Goal: Check status: Check status

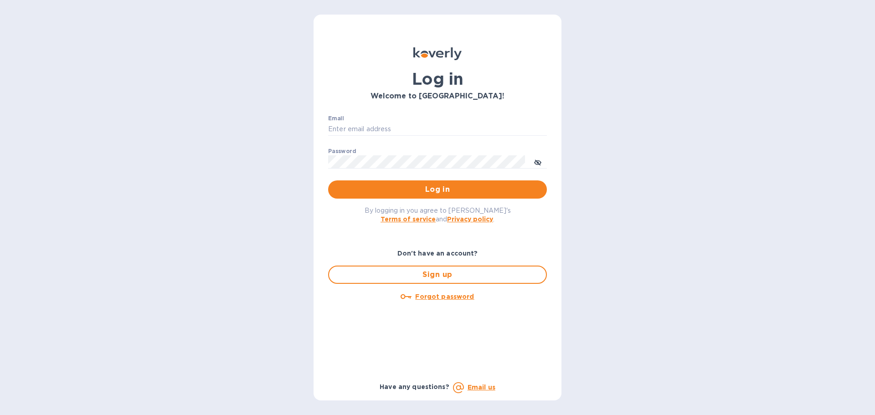
type input "Eli@marathonwineimports.com"
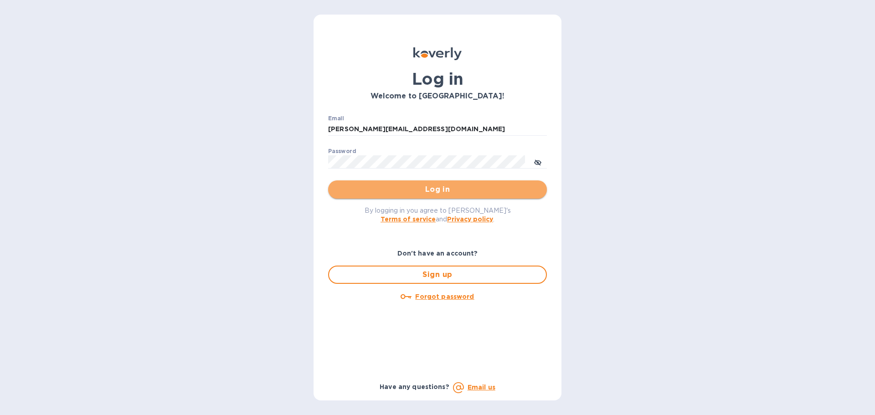
click at [393, 184] on span "Log in" at bounding box center [437, 189] width 204 height 11
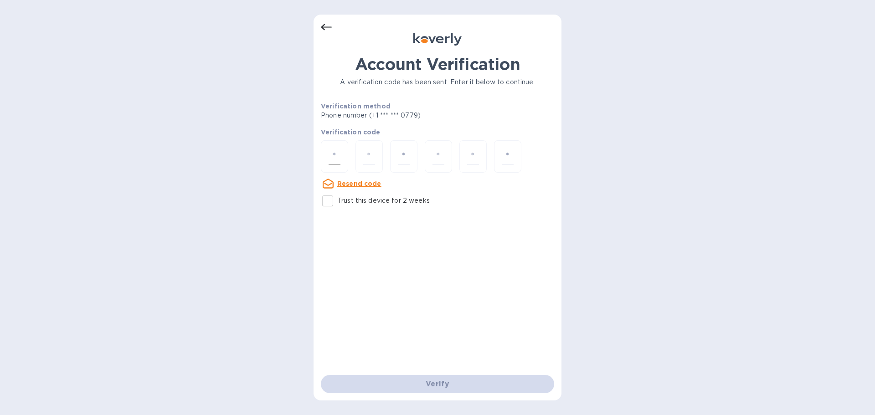
click at [335, 154] on input "number" at bounding box center [334, 156] width 12 height 17
click at [325, 158] on div at bounding box center [334, 156] width 27 height 32
type input "4"
type input "7"
type input "5"
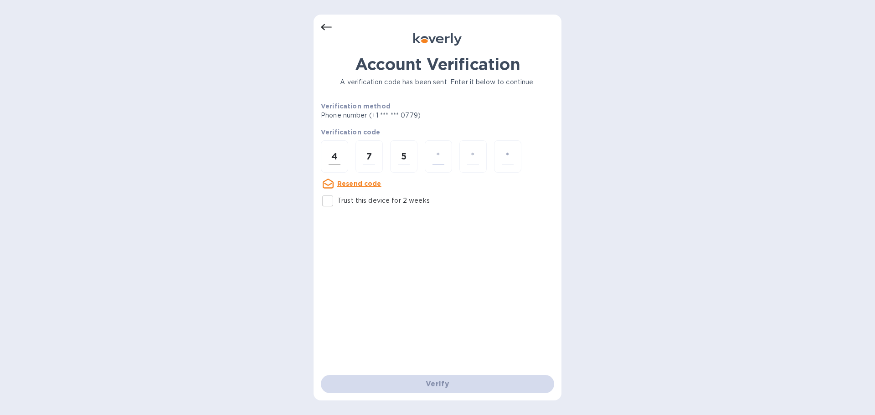
type input "1"
type input "5"
type input "7"
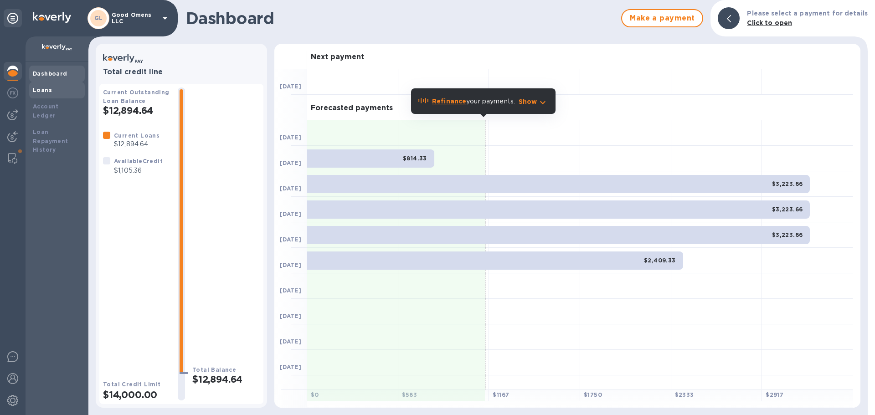
click at [37, 90] on b "Loans" at bounding box center [42, 90] width 19 height 7
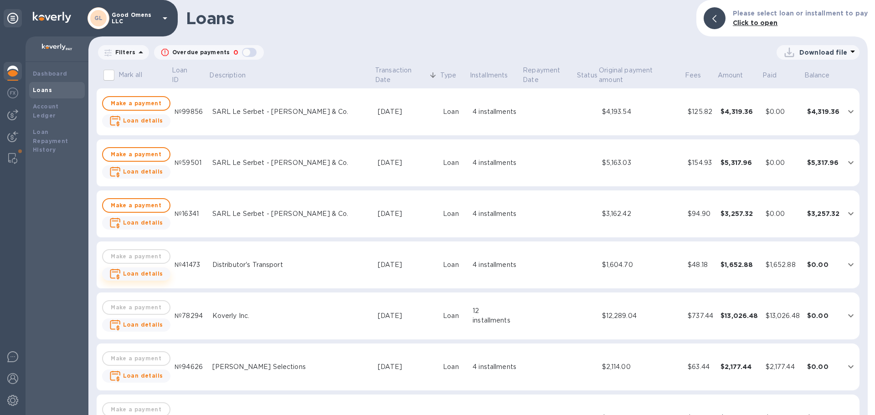
click at [135, 272] on b "Loan details" at bounding box center [143, 273] width 40 height 7
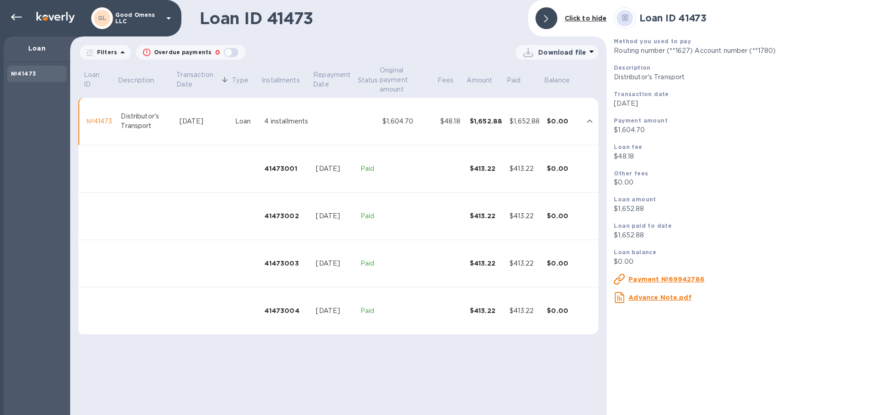
click at [34, 50] on p "Loan" at bounding box center [37, 48] width 52 height 9
click at [14, 13] on icon at bounding box center [16, 17] width 11 height 11
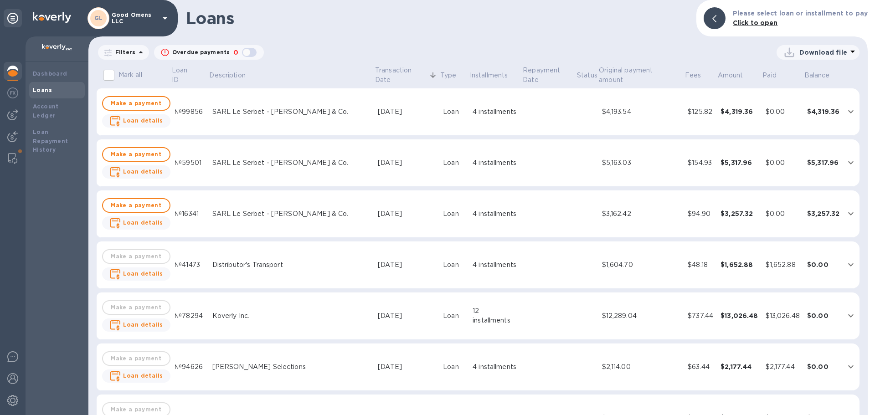
click at [308, 267] on div "Distributor's Transport" at bounding box center [291, 265] width 158 height 10
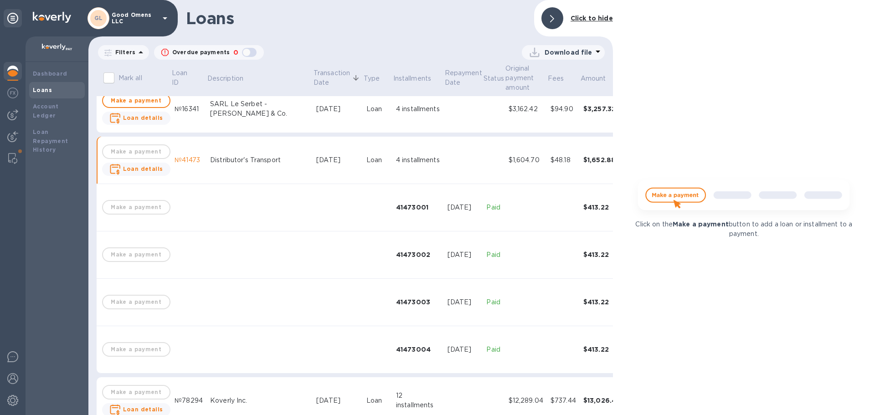
scroll to position [137, 0]
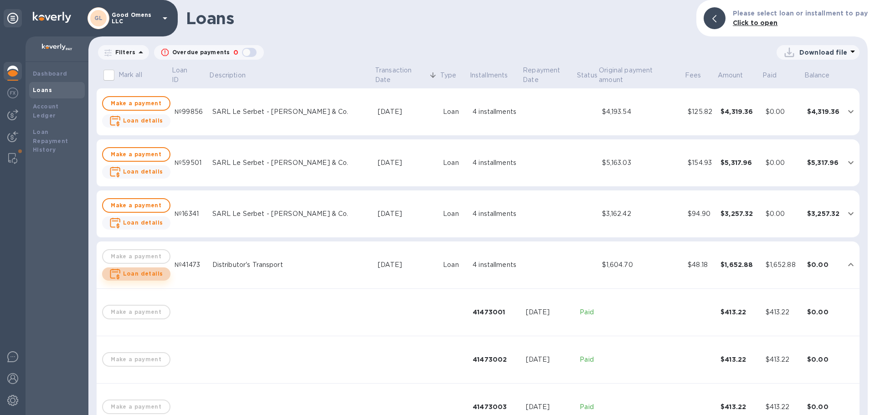
click at [149, 274] on b "Loan details" at bounding box center [143, 273] width 40 height 7
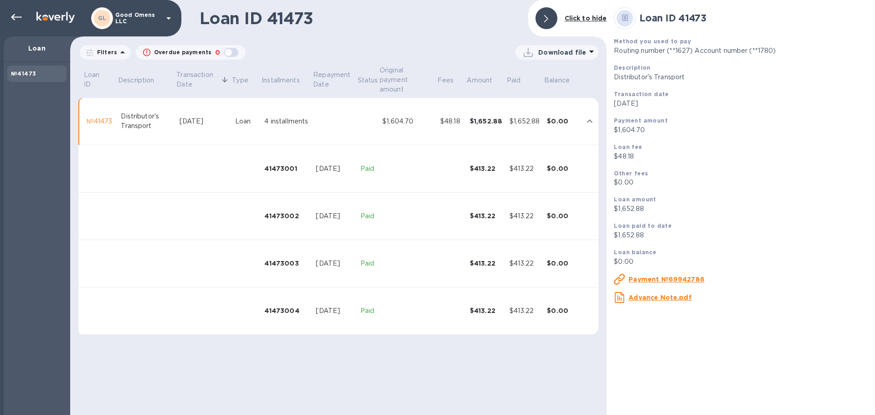
click at [637, 277] on u "Payment №69942786" at bounding box center [666, 279] width 76 height 7
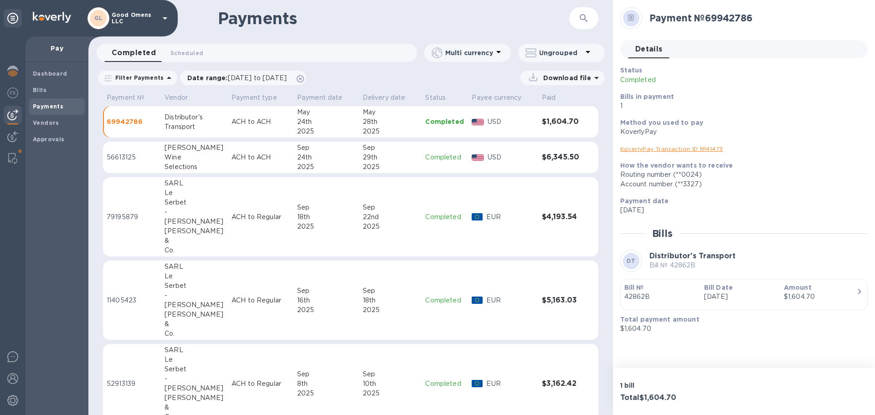
click at [131, 119] on p "69942786" at bounding box center [132, 121] width 51 height 9
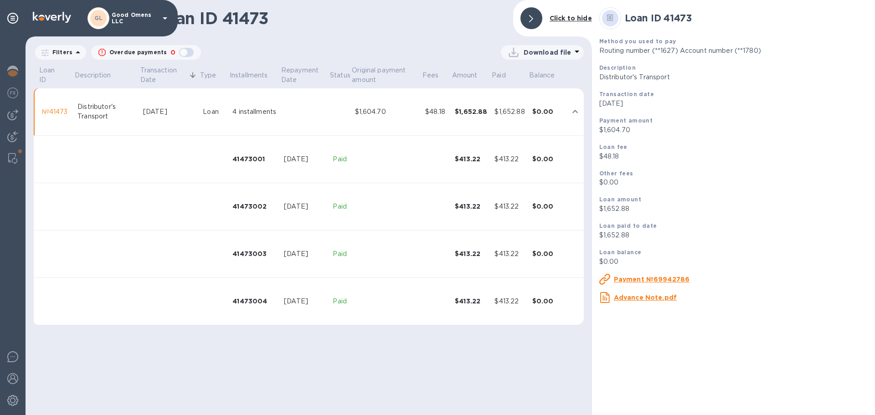
click at [166, 17] on icon at bounding box center [164, 18] width 11 height 11
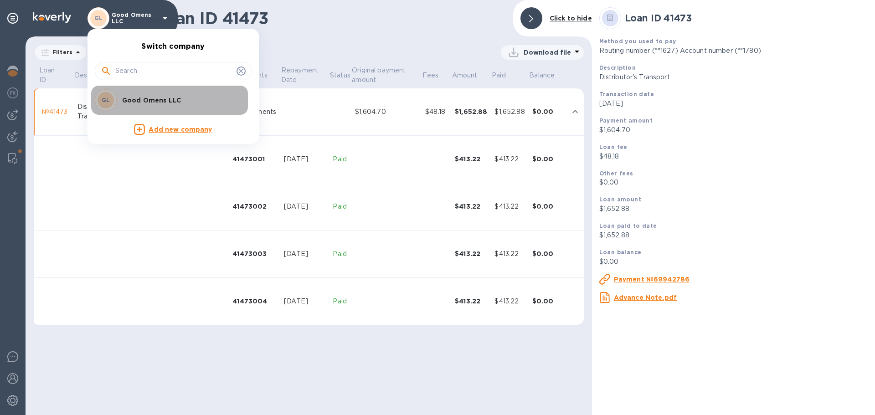
click at [163, 98] on p "Good Omens LLC" at bounding box center [179, 100] width 115 height 9
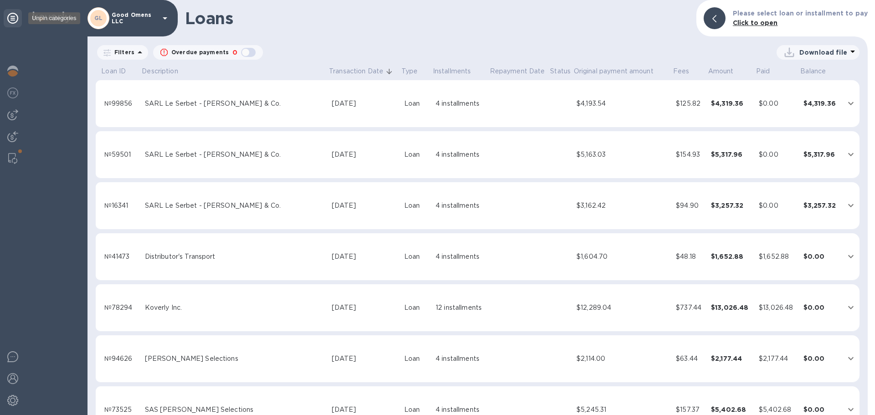
click at [14, 13] on icon at bounding box center [12, 18] width 11 height 11
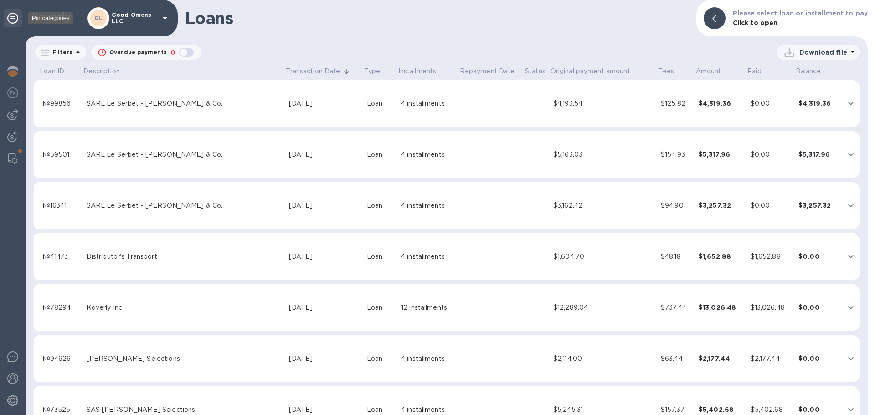
click at [14, 16] on icon at bounding box center [12, 18] width 11 height 11
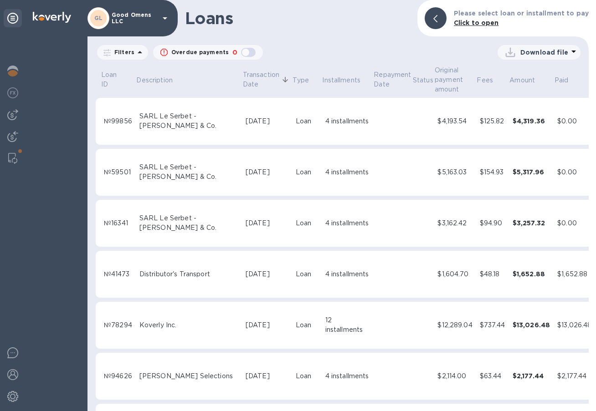
click at [242, 217] on td "[DATE]" at bounding box center [267, 223] width 50 height 47
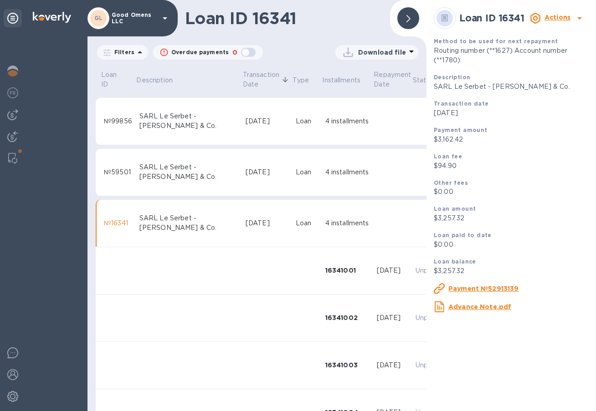
click at [246, 176] on div "[DATE]" at bounding box center [267, 173] width 43 height 10
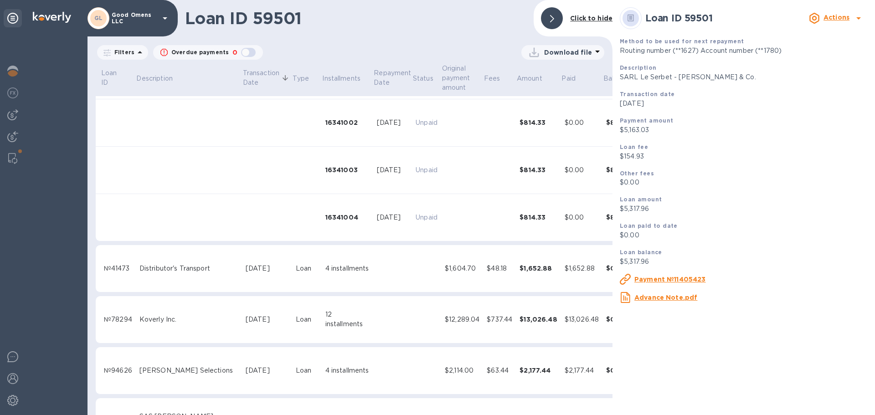
scroll to position [501, 0]
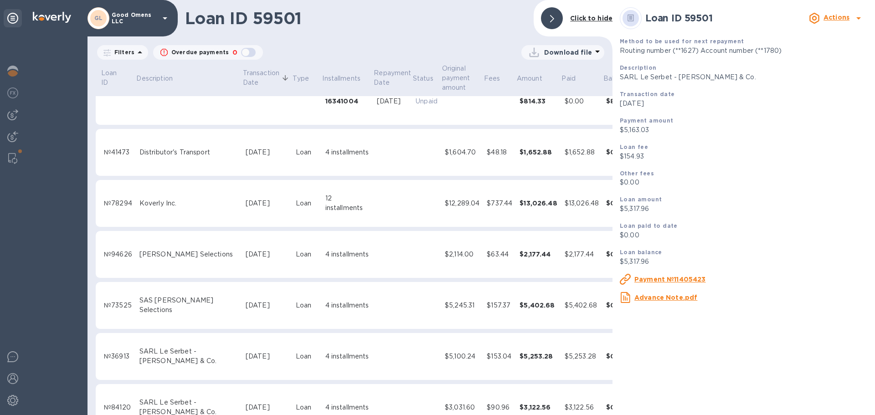
click at [333, 154] on td "4 installments" at bounding box center [347, 152] width 51 height 47
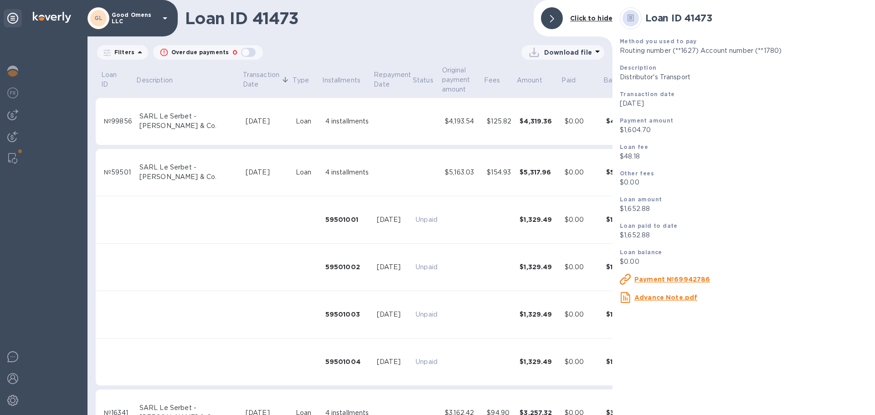
click at [246, 121] on div "[DATE]" at bounding box center [267, 122] width 43 height 10
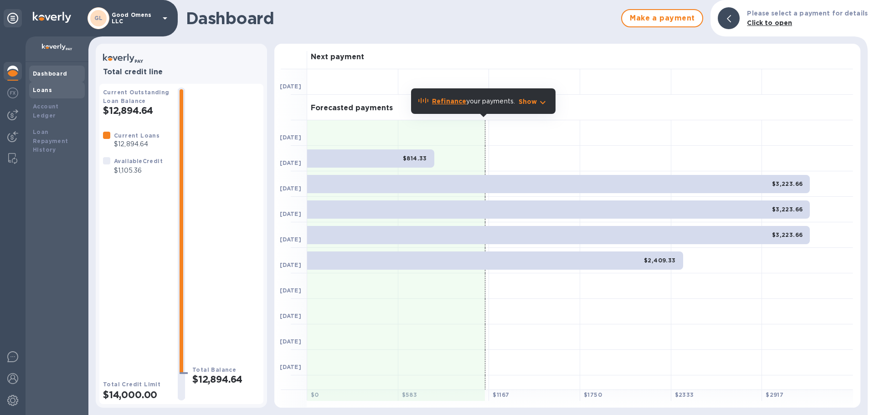
click at [40, 89] on b "Loans" at bounding box center [42, 90] width 19 height 7
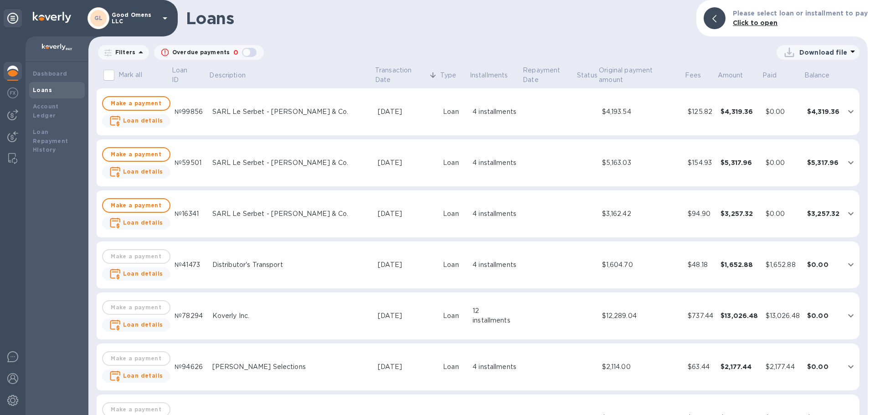
click at [848, 113] on icon "expand row" at bounding box center [850, 111] width 5 height 3
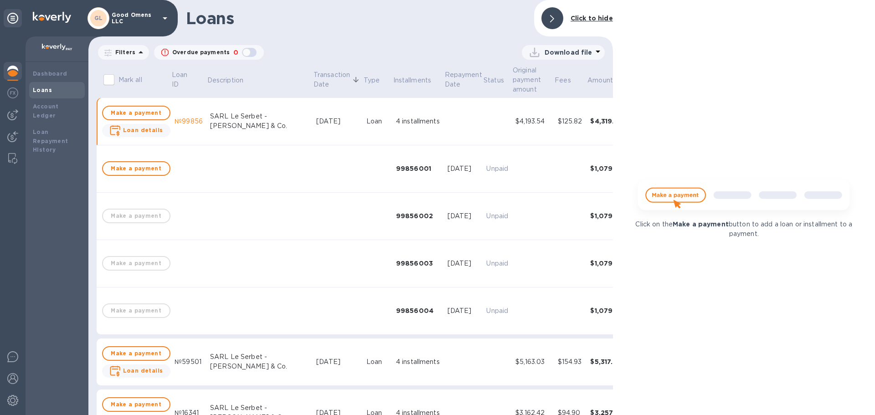
click at [558, 18] on div at bounding box center [552, 18] width 22 height 22
